Goal: Transaction & Acquisition: Purchase product/service

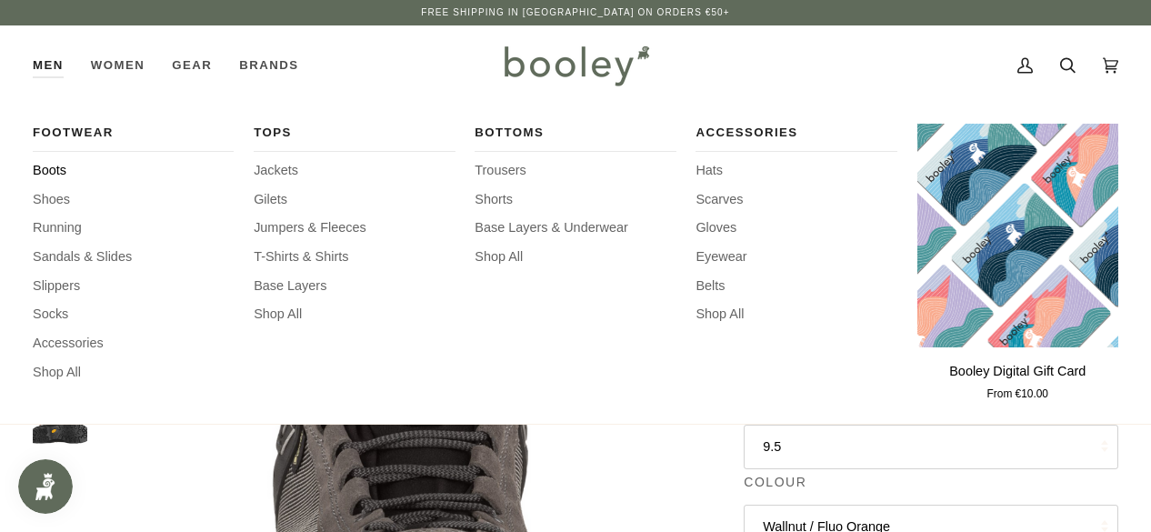
click at [48, 170] on span "Boots" at bounding box center [133, 171] width 201 height 20
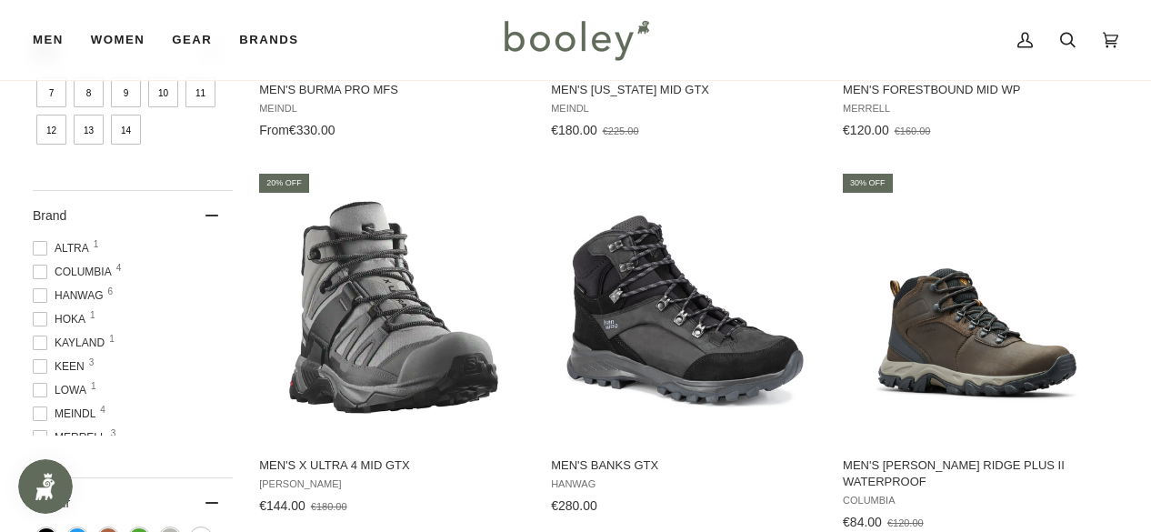
scroll to position [532, 0]
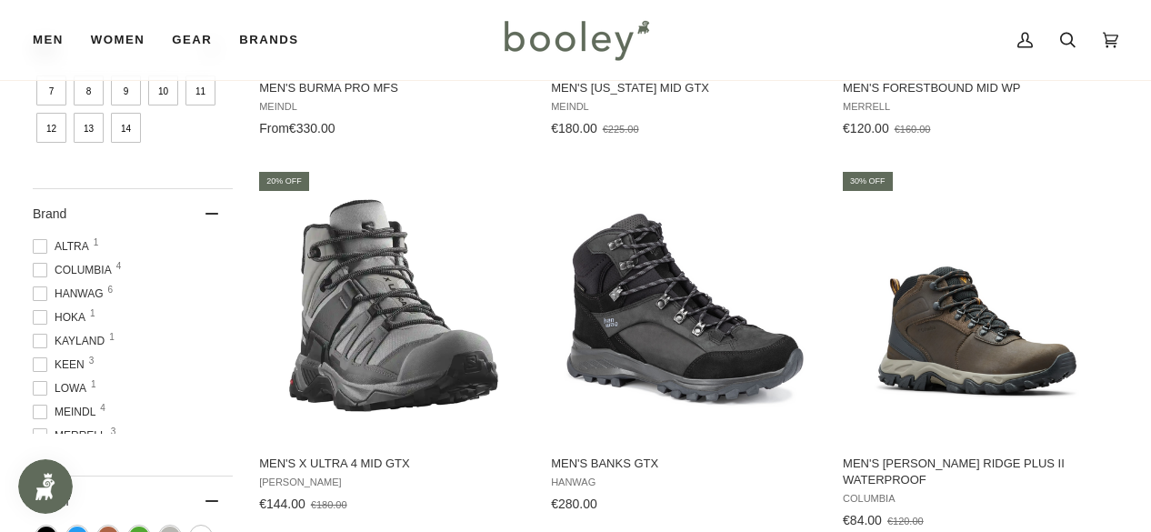
click at [129, 93] on span "9" at bounding box center [126, 90] width 30 height 30
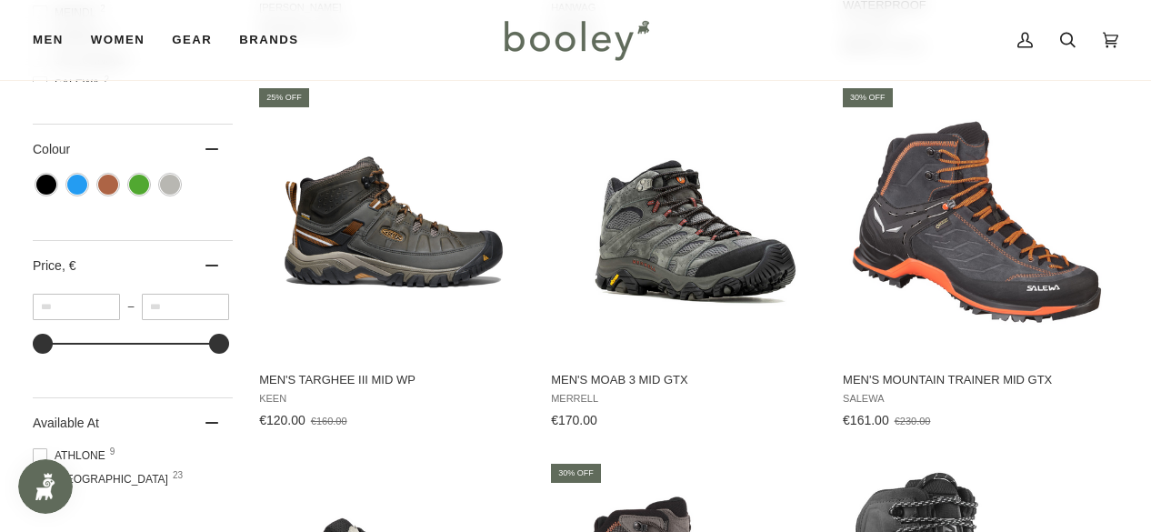
scroll to position [1007, 0]
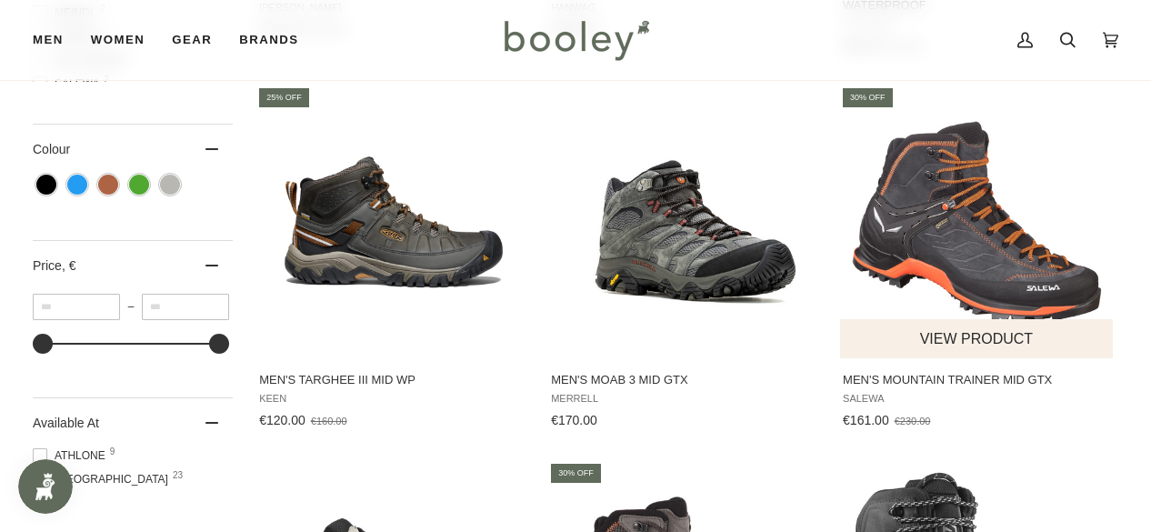
click at [1006, 193] on img "Men's Mountain Trainer Mid GTX" at bounding box center [977, 221] width 273 height 273
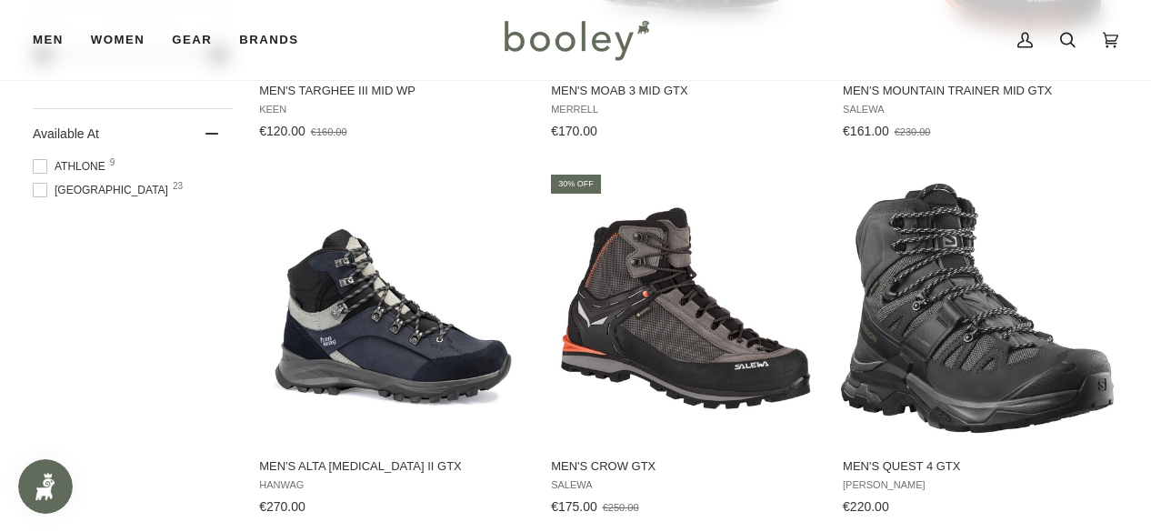
scroll to position [1308, 0]
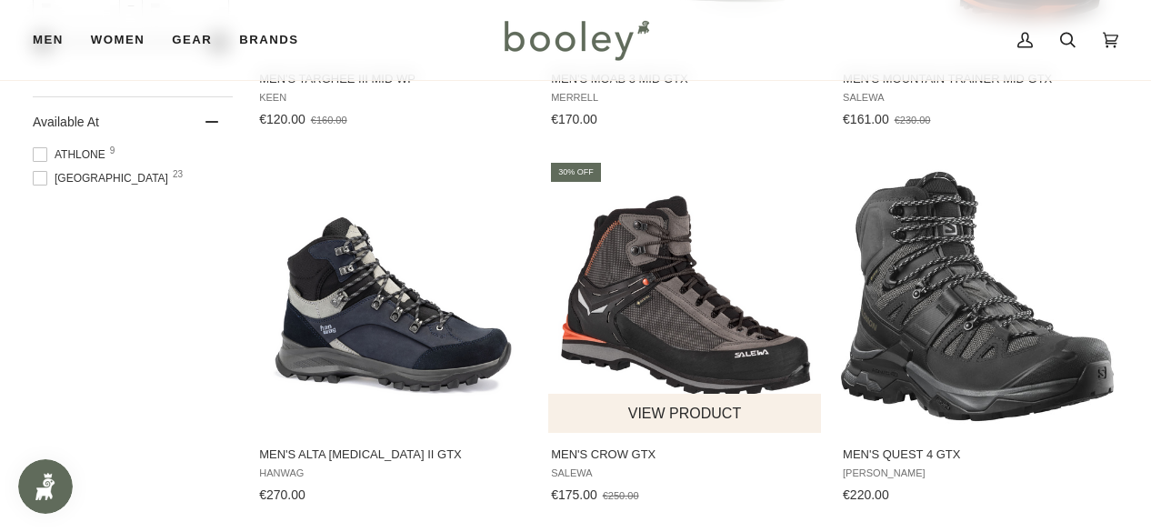
click at [714, 337] on img "Men's Crow GTX" at bounding box center [685, 296] width 273 height 273
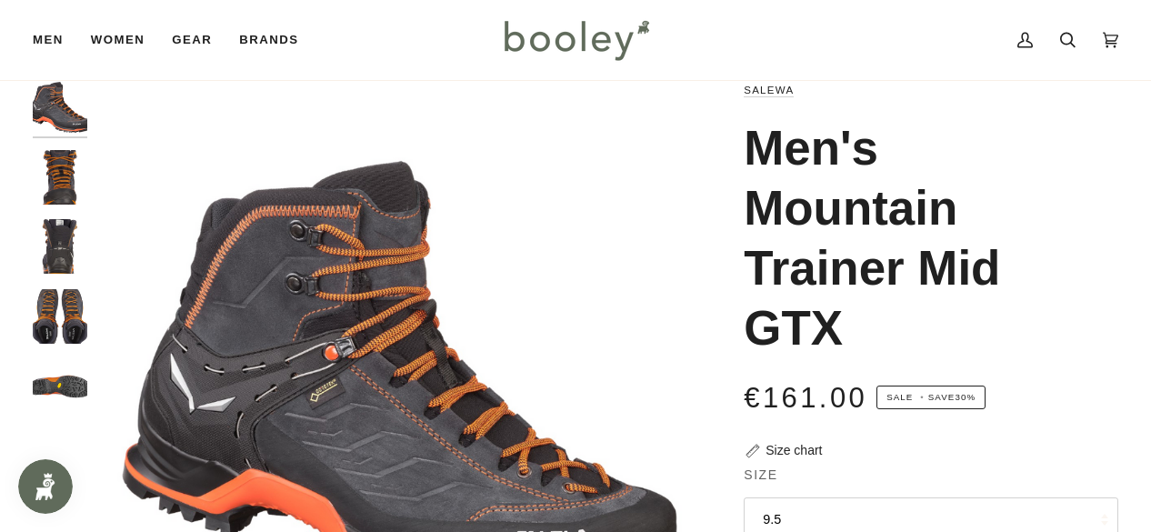
scroll to position [45, 0]
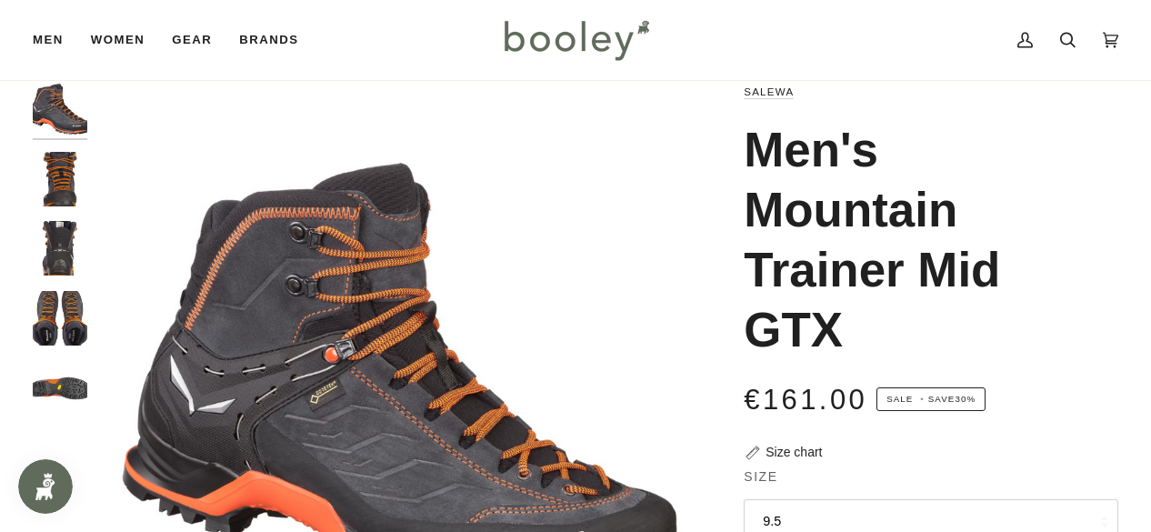
click at [74, 328] on img "Salewa Men's Mountain Trainer Mid GTX Asphalt / Fluo Orange - Booley Galway" at bounding box center [60, 318] width 55 height 55
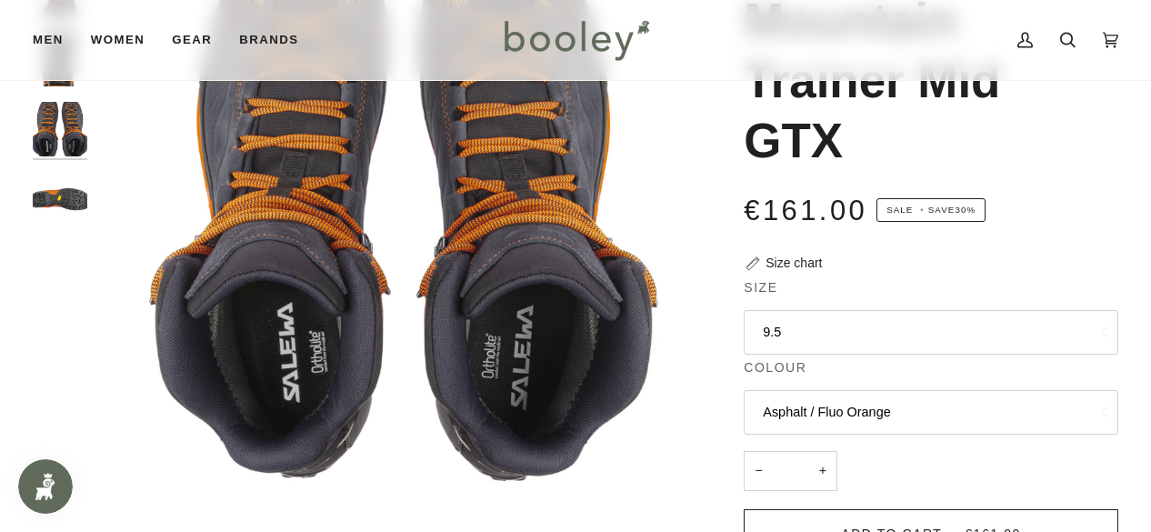
scroll to position [236, 0]
click at [55, 190] on img "Salewa Men's Mountain Trainer Mid GTX Asphalt / Fluo Orange - Booley Galway" at bounding box center [60, 198] width 55 height 55
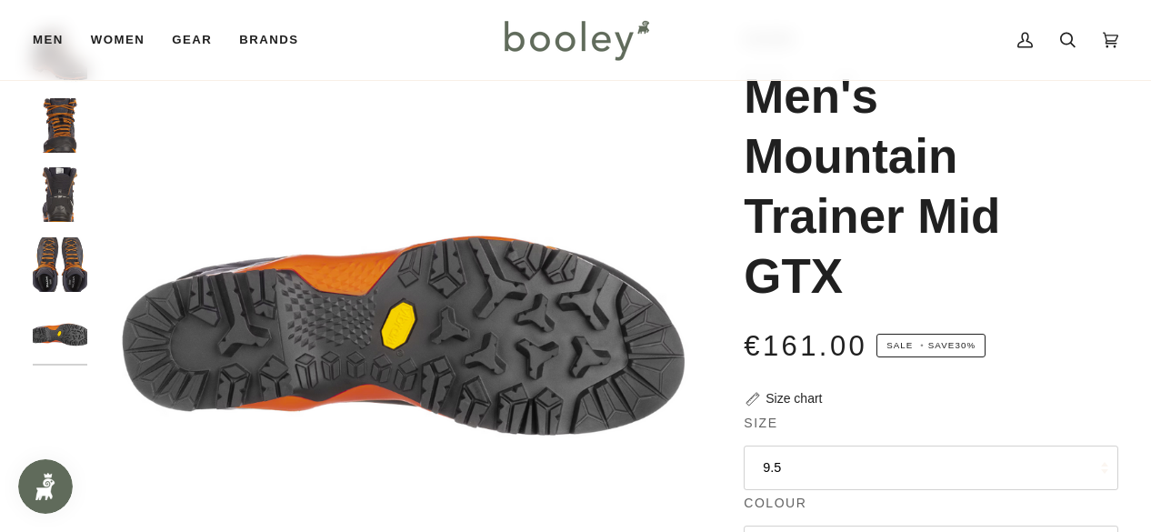
scroll to position [97, 0]
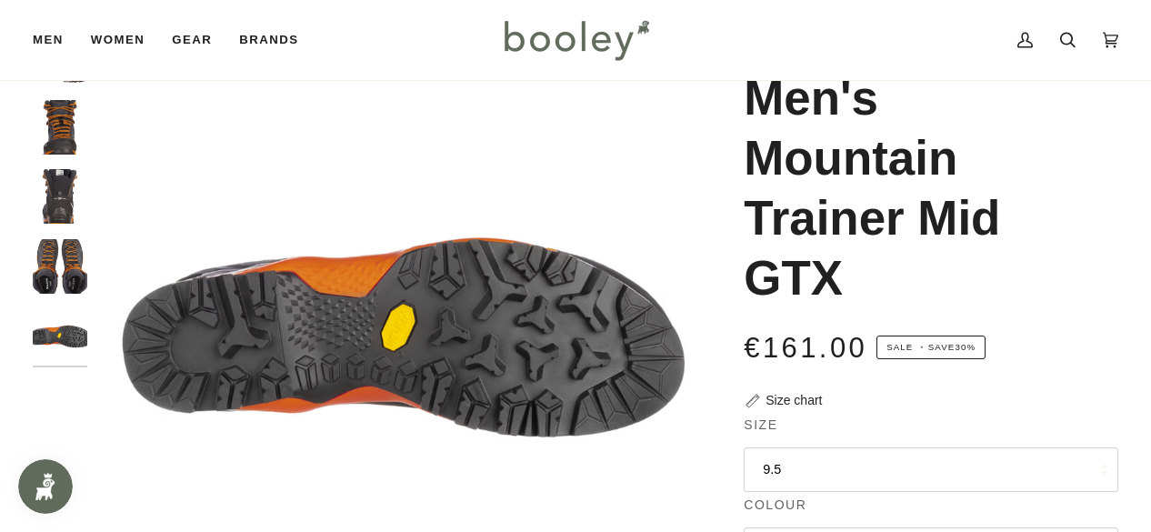
click at [64, 178] on img "Salewa Men's Mountain Trainer Mid GTX Asphalt / Fluo Orange - Booley Galway" at bounding box center [60, 196] width 55 height 55
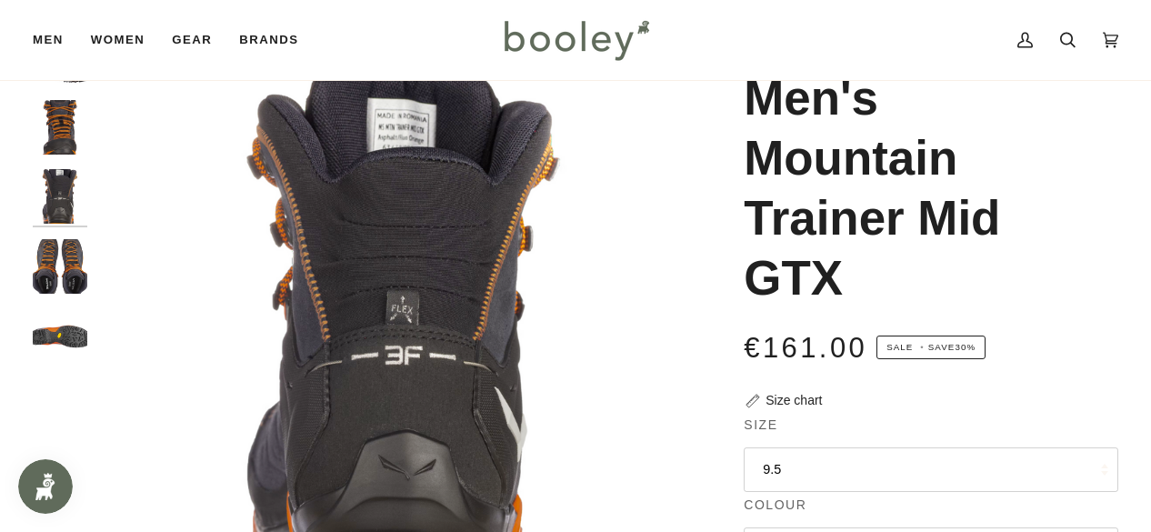
click at [415, 126] on img "Salewa Men's Mountain Trainer Mid GTX Asphalt / Fluo Orange - Booley Galway" at bounding box center [403, 337] width 615 height 615
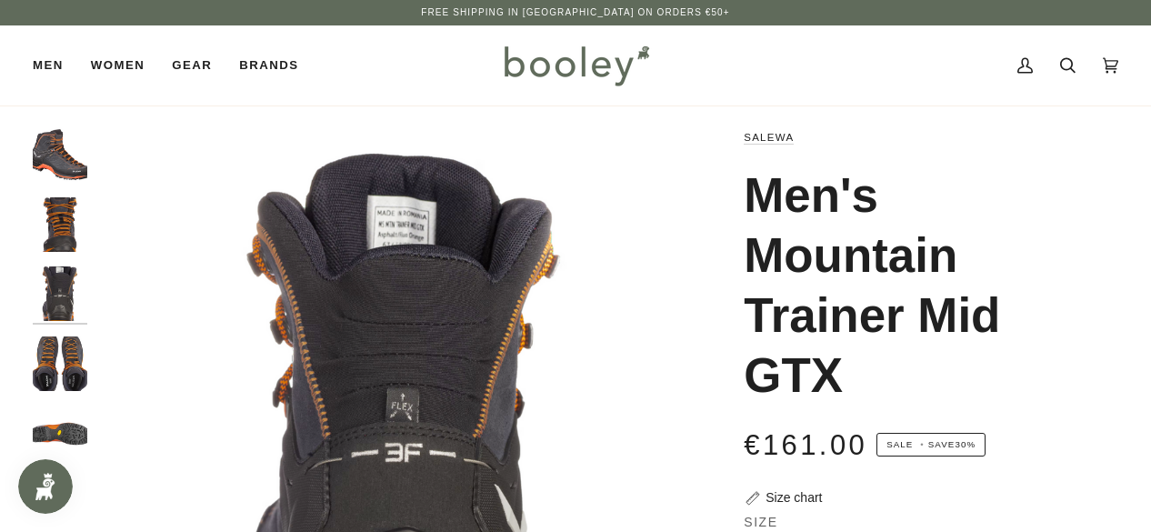
scroll to position [0, 0]
click at [64, 294] on img "Salewa Men's Mountain Trainer Mid GTX Asphalt / Fluo Orange - Booley Galway" at bounding box center [60, 293] width 55 height 55
click at [46, 206] on img "Salewa Men's Mountain Trainer Mid GTX Asphalt / Fluo Orange - Booley Galway" at bounding box center [60, 224] width 55 height 55
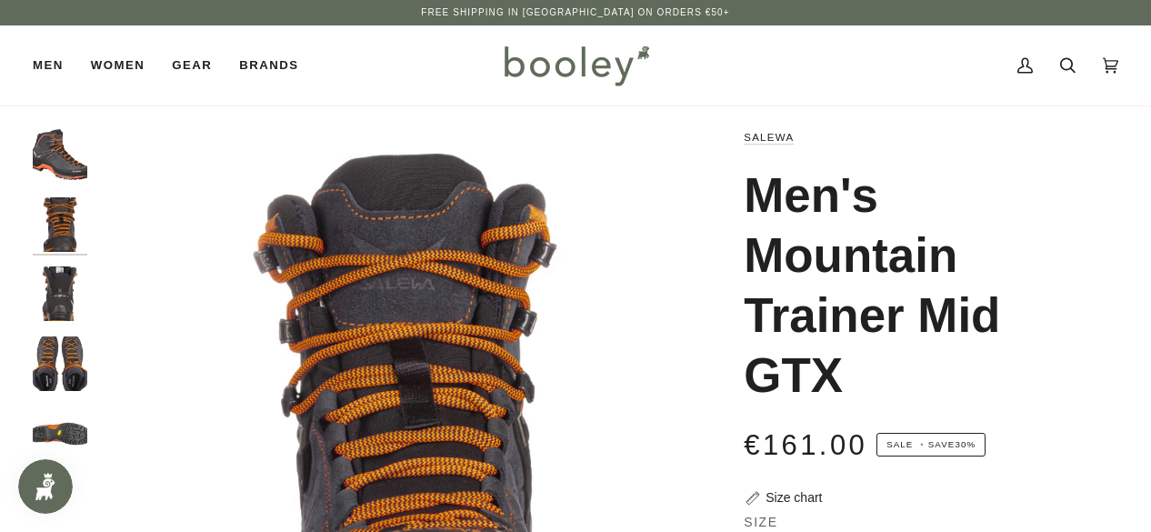
click at [64, 145] on img "Salewa Men's Mountain Trainer Mid GTX Asphalt / Fluo Orange - Booley Galway" at bounding box center [60, 154] width 55 height 55
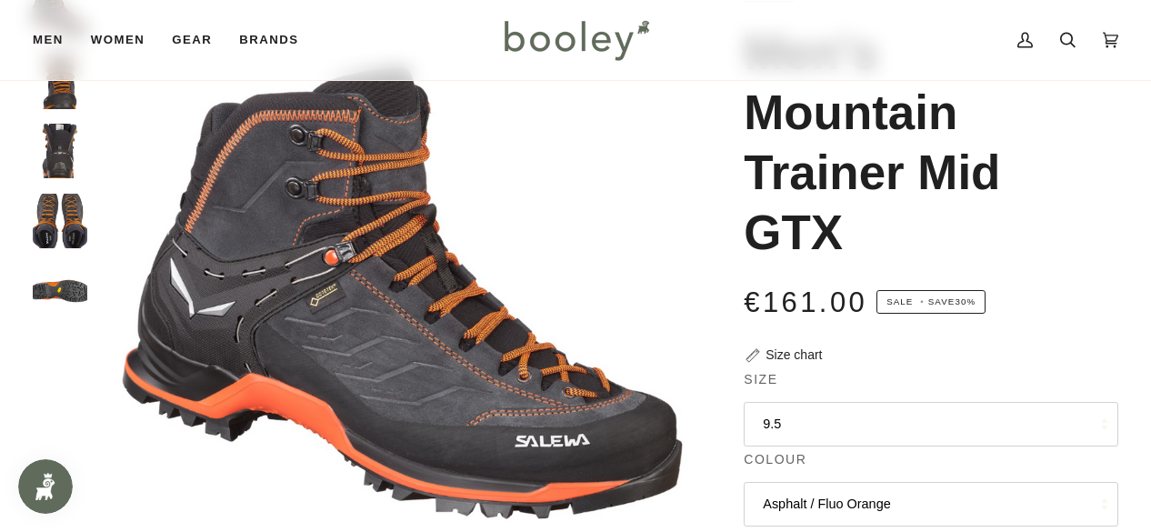
scroll to position [146, 0]
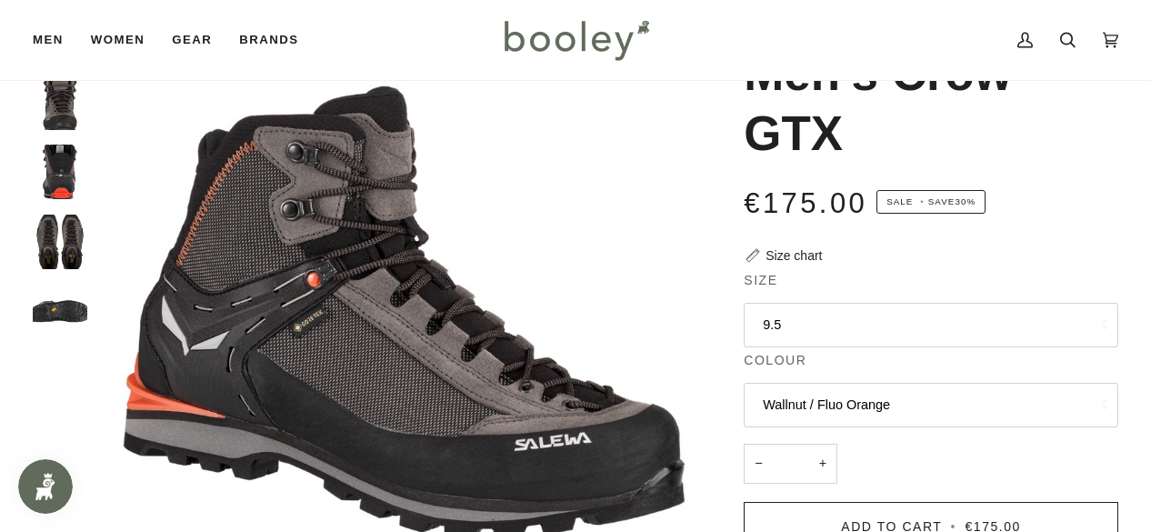
scroll to position [121, 0]
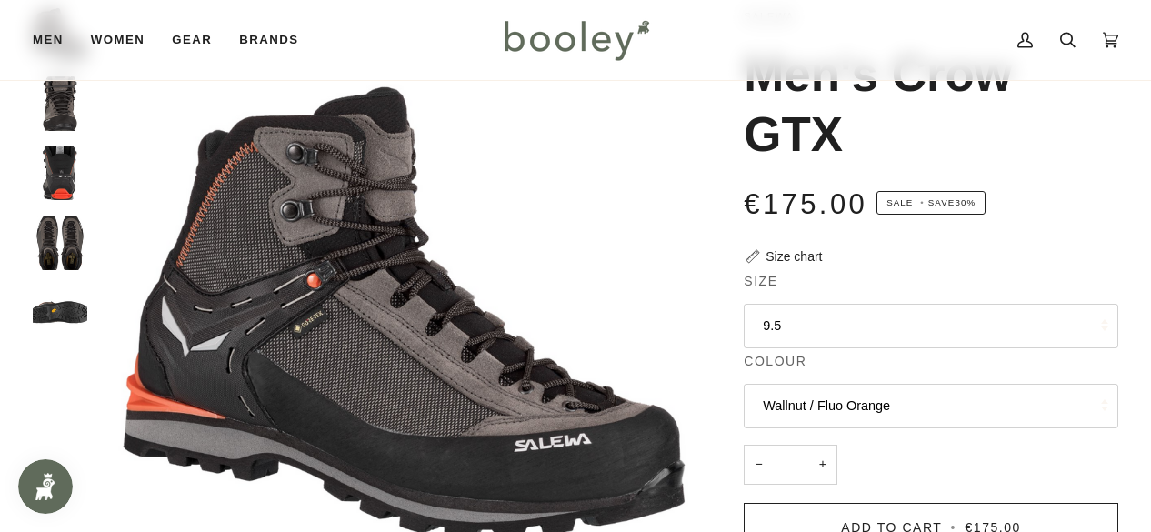
click at [872, 397] on button "Wallnut / Fluo Orange" at bounding box center [931, 406] width 375 height 45
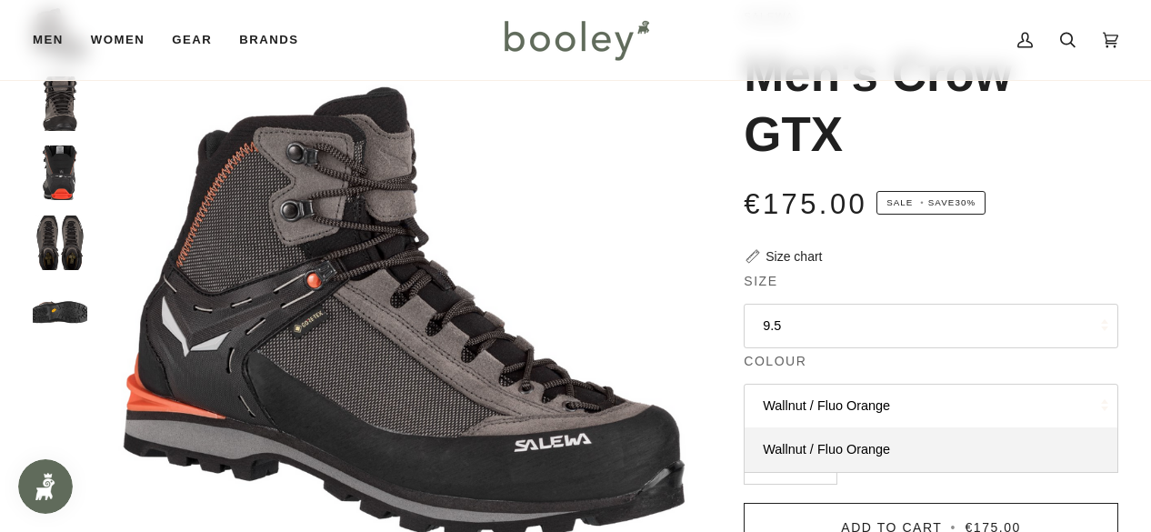
click at [872, 397] on button "Wallnut / Fluo Orange" at bounding box center [931, 406] width 375 height 45
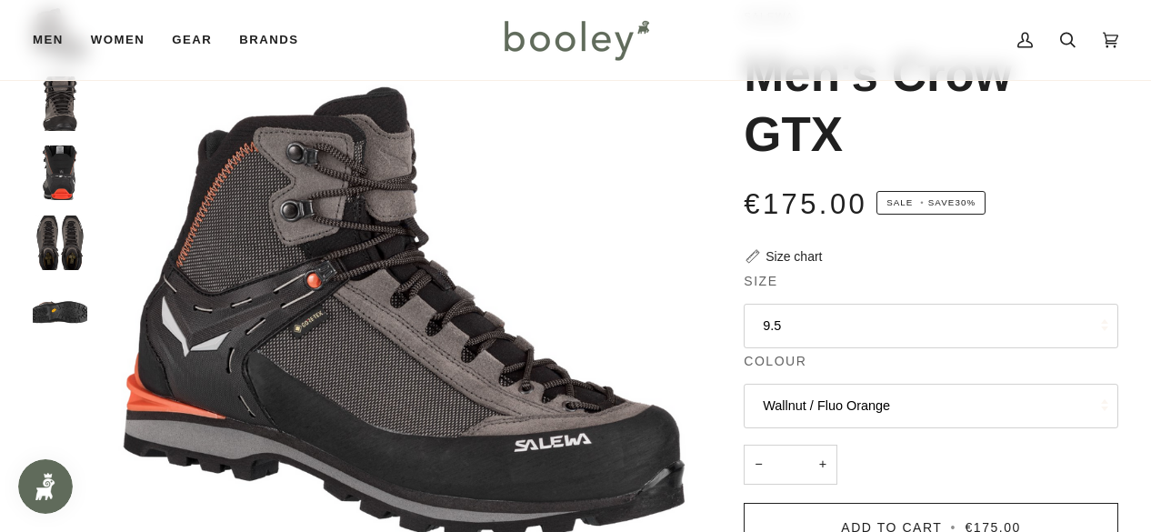
click at [60, 173] on img "Salewa Men's Crow GTX Wallnut / Fluo Orange - Booley Galway" at bounding box center [60, 173] width 55 height 55
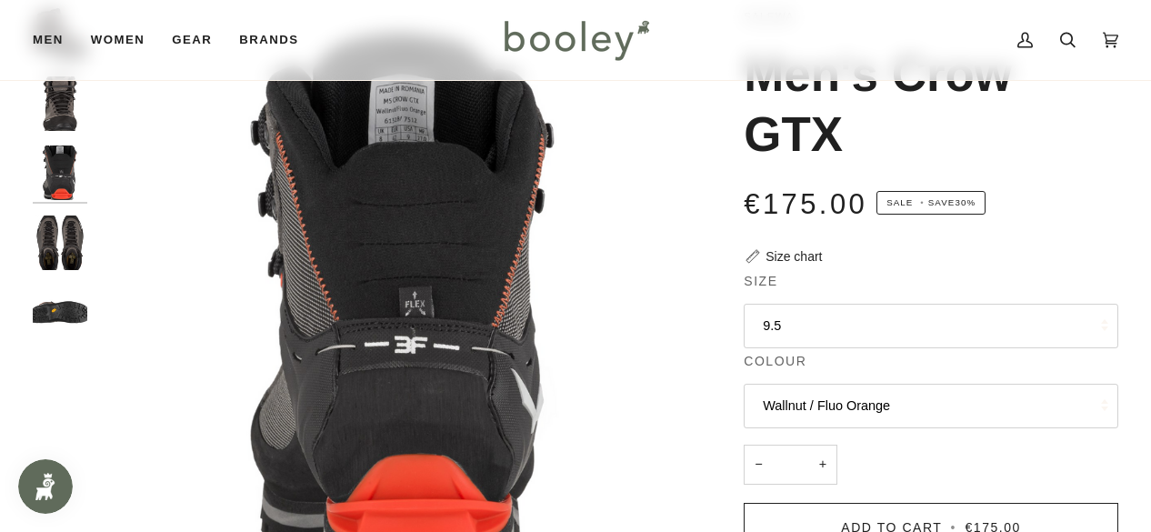
click at [53, 243] on img "Salewa Men's Crow GTX Wallnut / Fluo Orange - Booley Galway" at bounding box center [60, 243] width 55 height 55
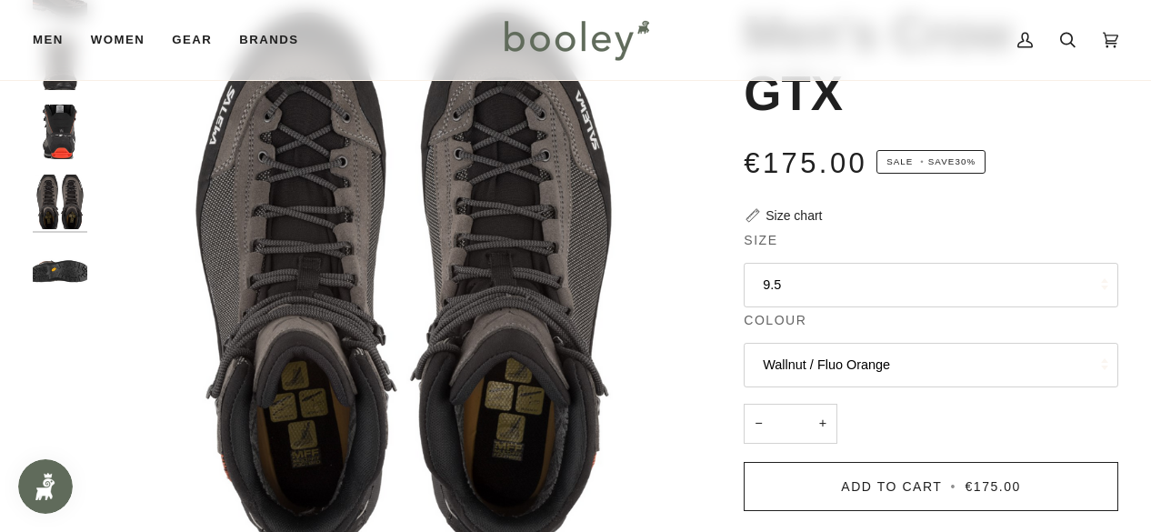
scroll to position [126, 0]
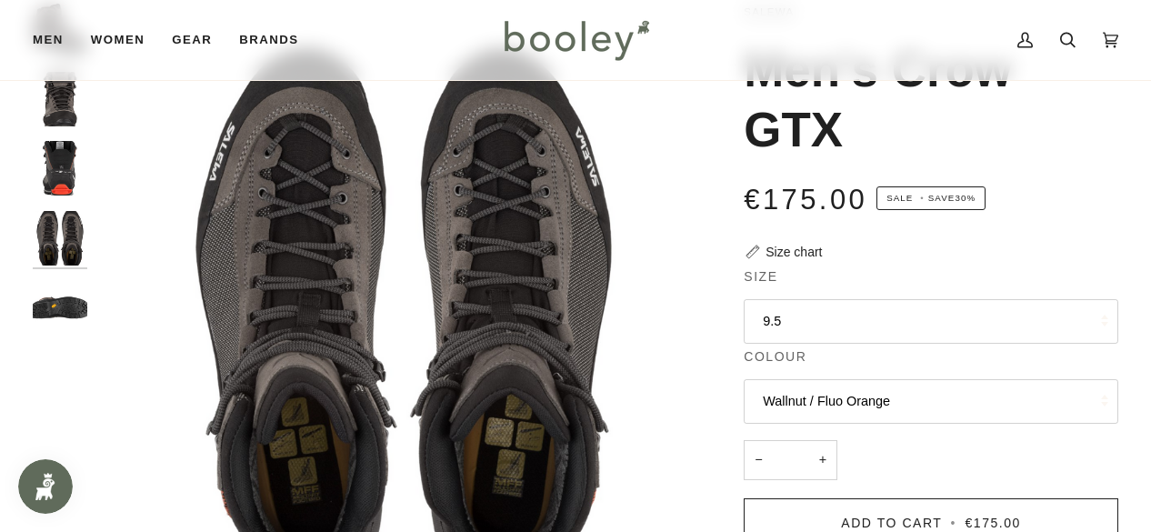
click at [65, 300] on img "Salewa Men's Crow GTX Wallnut / Fluo Orange - Booley Galway" at bounding box center [60, 308] width 55 height 55
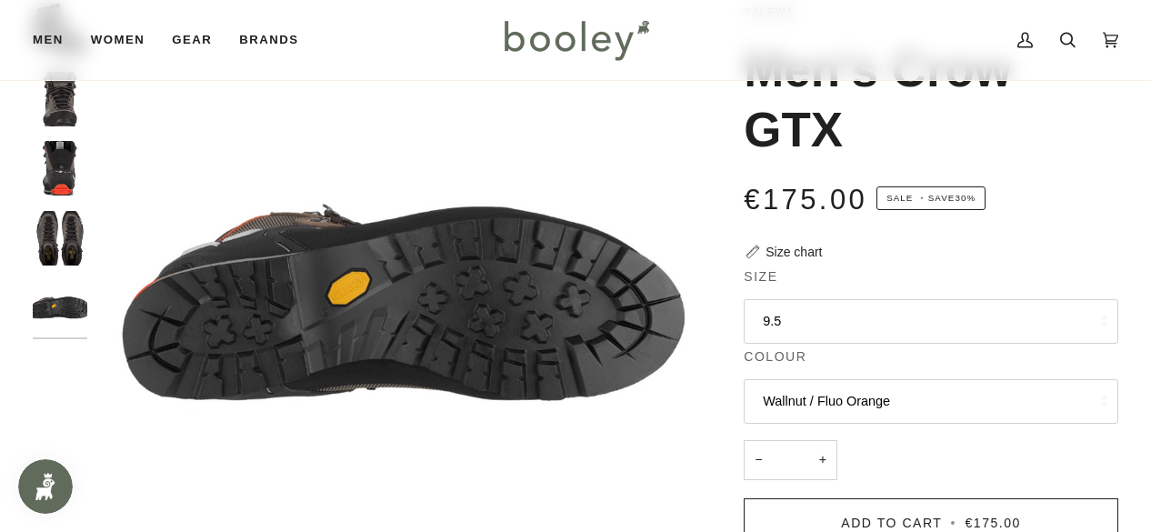
click at [58, 231] on img "Salewa Men's Crow GTX Wallnut / Fluo Orange - Booley Galway" at bounding box center [60, 238] width 55 height 55
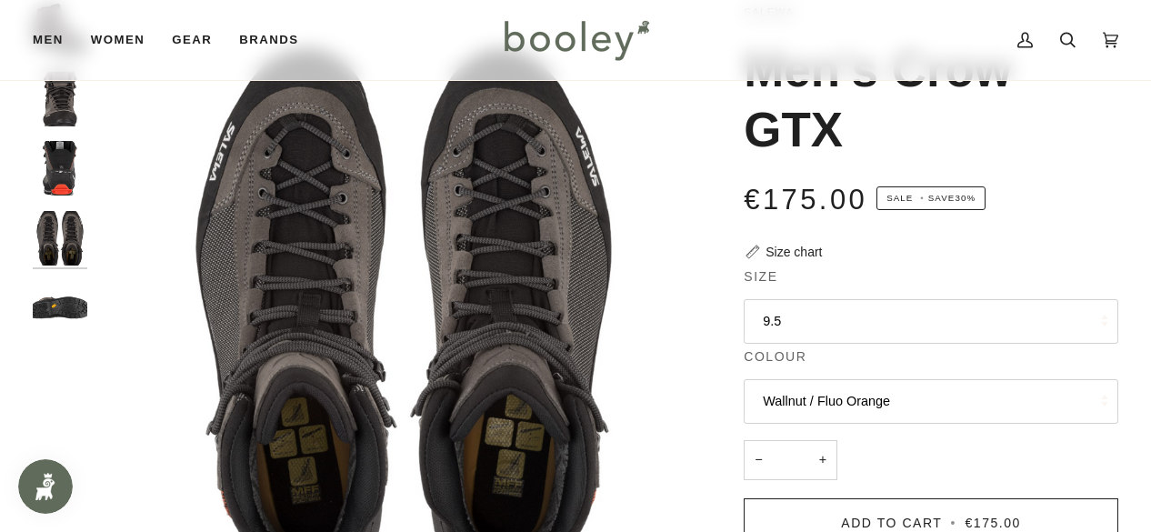
click at [59, 161] on img "Salewa Men's Crow GTX Wallnut / Fluo Orange - Booley Galway" at bounding box center [60, 168] width 55 height 55
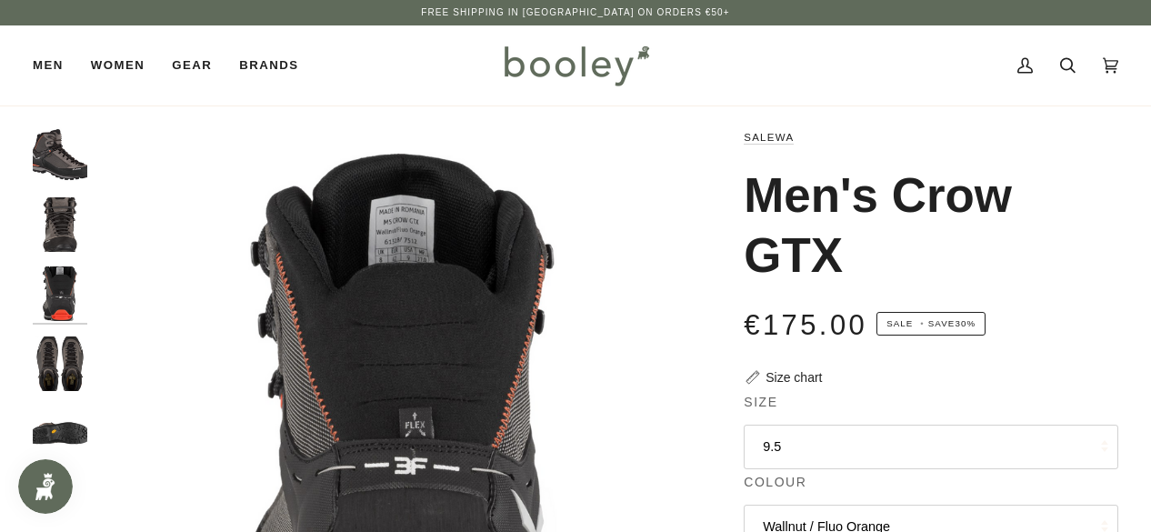
scroll to position [0, 0]
click at [59, 161] on img "Salewa Men's Crow GTX Wallnut / Fluo Orange - Booley Galway" at bounding box center [60, 154] width 55 height 55
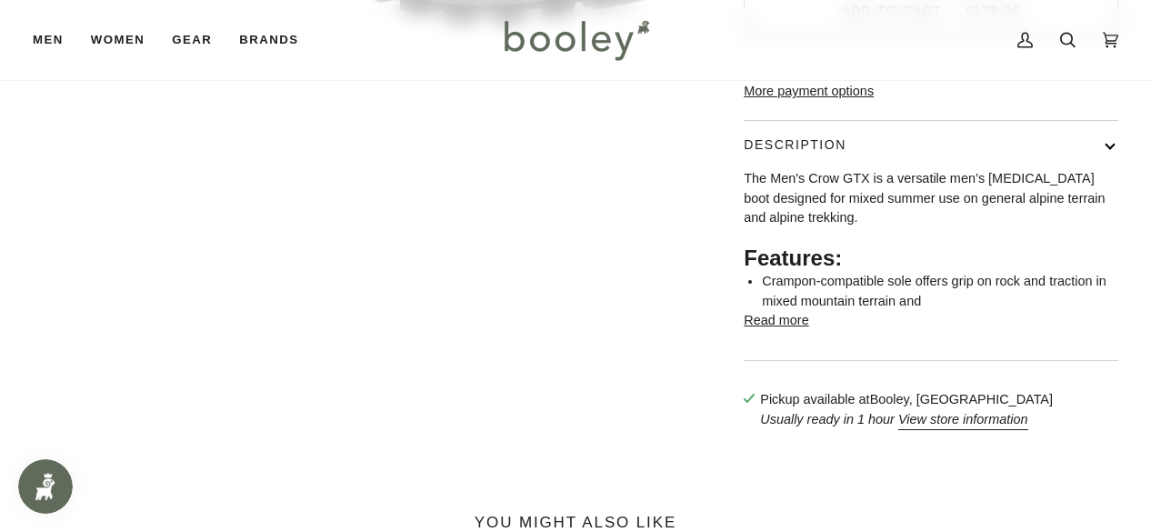
scroll to position [647, 0]
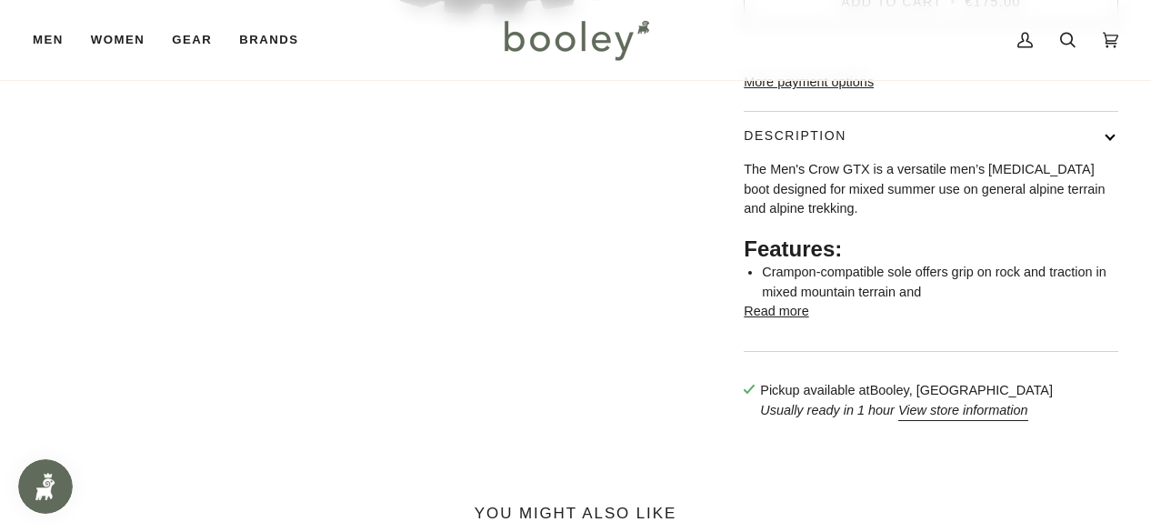
click at [782, 322] on button "Read more" at bounding box center [776, 312] width 65 height 20
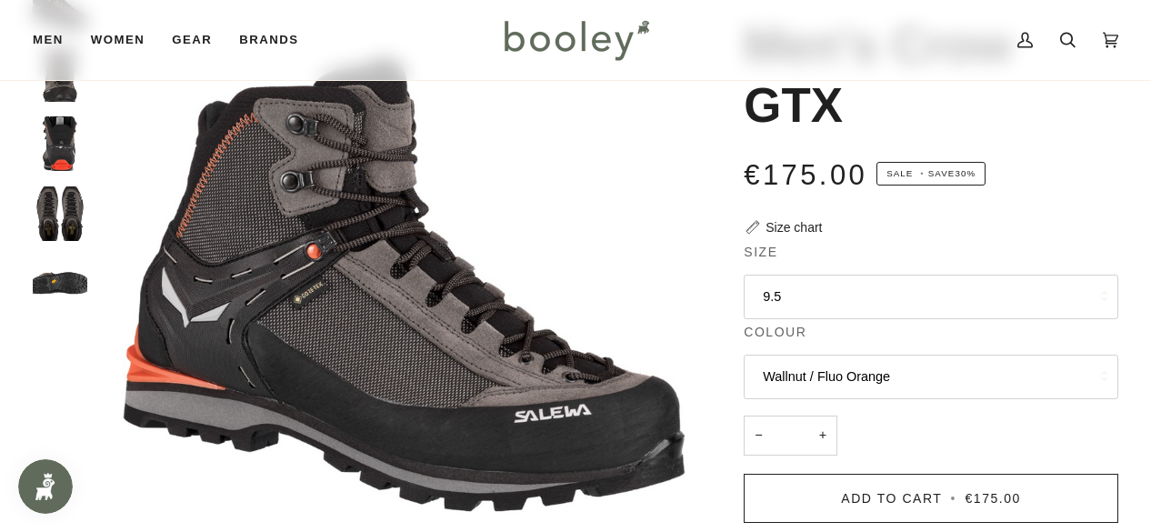
scroll to position [164, 0]
